Goal: Information Seeking & Learning: Check status

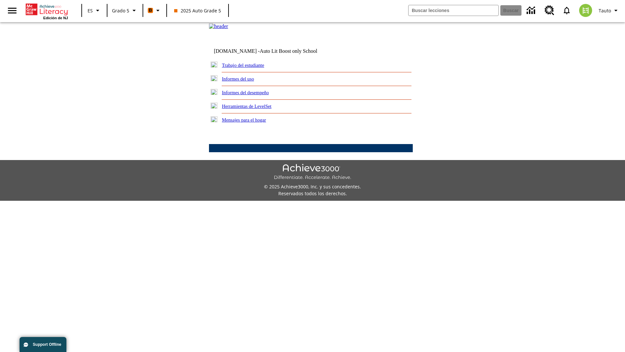
click at [254, 95] on link "Informes del desempeño" at bounding box center [245, 92] width 47 height 5
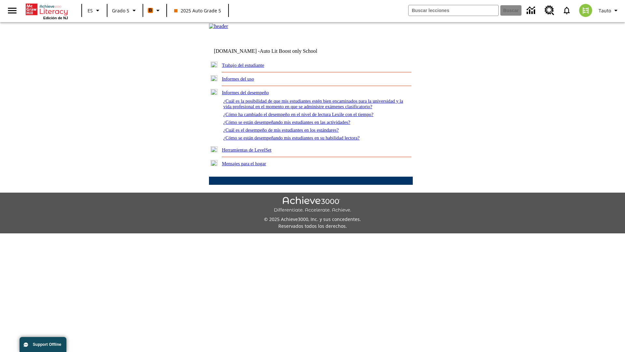
click at [303, 140] on link "¿Cómo se están desempeñando mis estudiantes en su habilidad lectora?" at bounding box center [291, 137] width 136 height 5
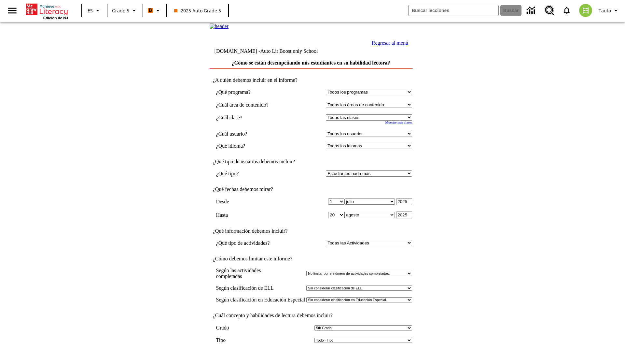
click at [370, 120] on select "Seleccionar una clase: Todas las clases 2025 Auto Grade 5 OL 2025 Auto Grade 6" at bounding box center [369, 117] width 86 height 6
select select "11133131"
click at [370, 137] on select "Todos los usuarios Cat, Sautoen Cat, Sautoes Cat, Sautoss Donotlogin, Sautoen T…" at bounding box center [369, 134] width 86 height 6
select select "21437107"
click at [311, 351] on input "Ver Informe" at bounding box center [311, 358] width 30 height 7
